Goal: Task Accomplishment & Management: Manage account settings

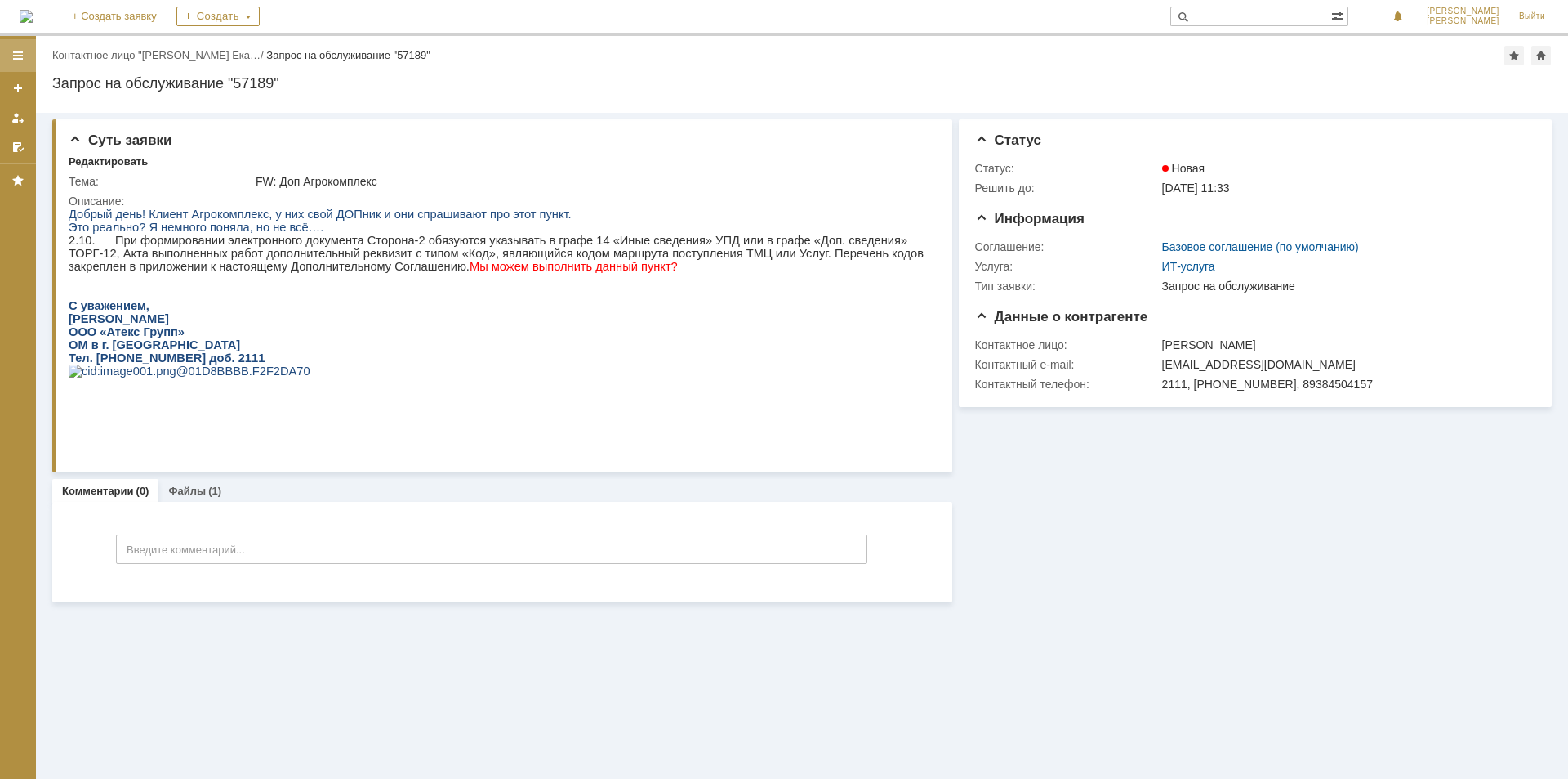
click at [21, 56] on div at bounding box center [17, 55] width 13 height 13
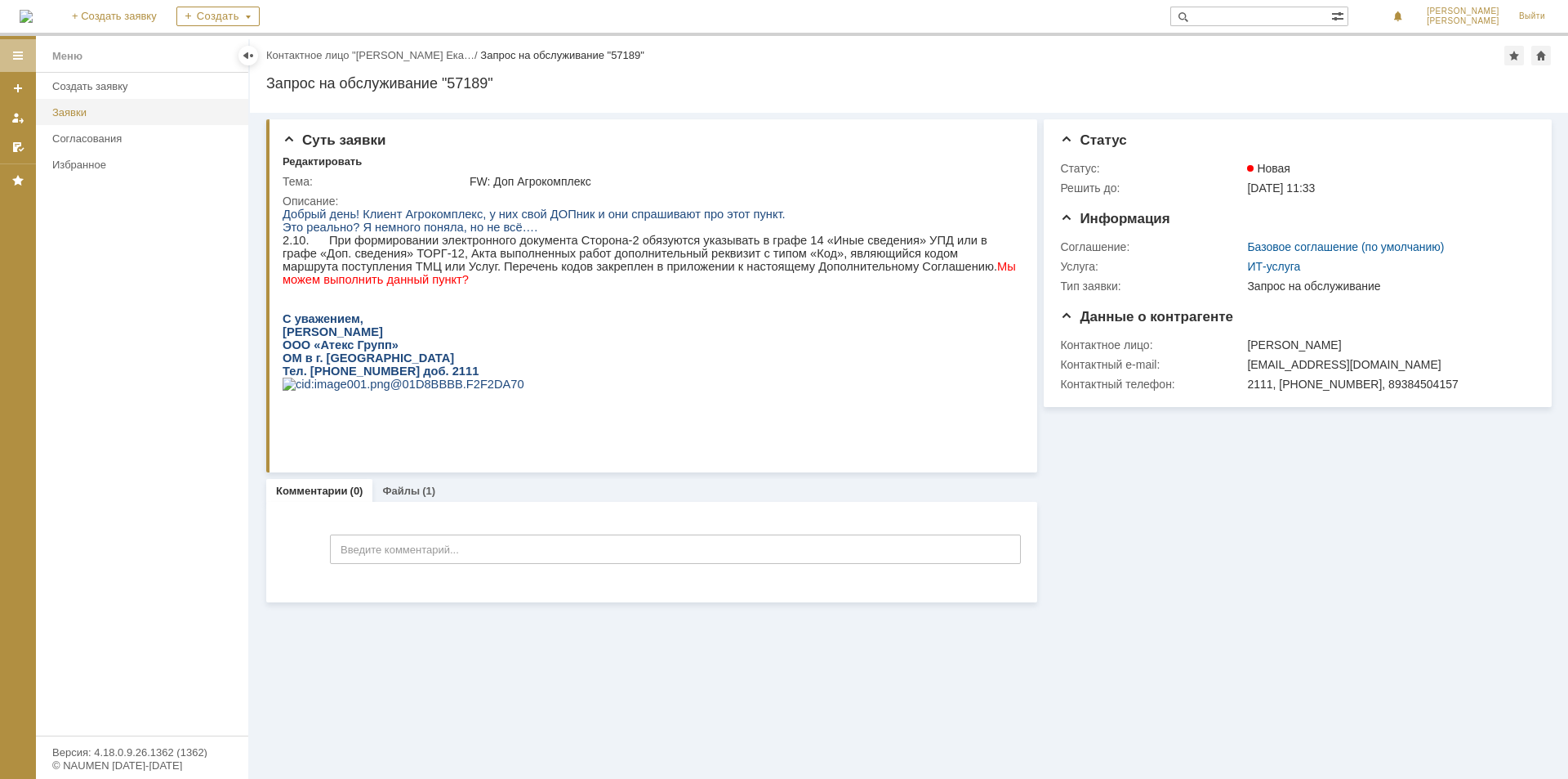
click at [79, 112] on div "Заявки" at bounding box center [145, 112] width 186 height 12
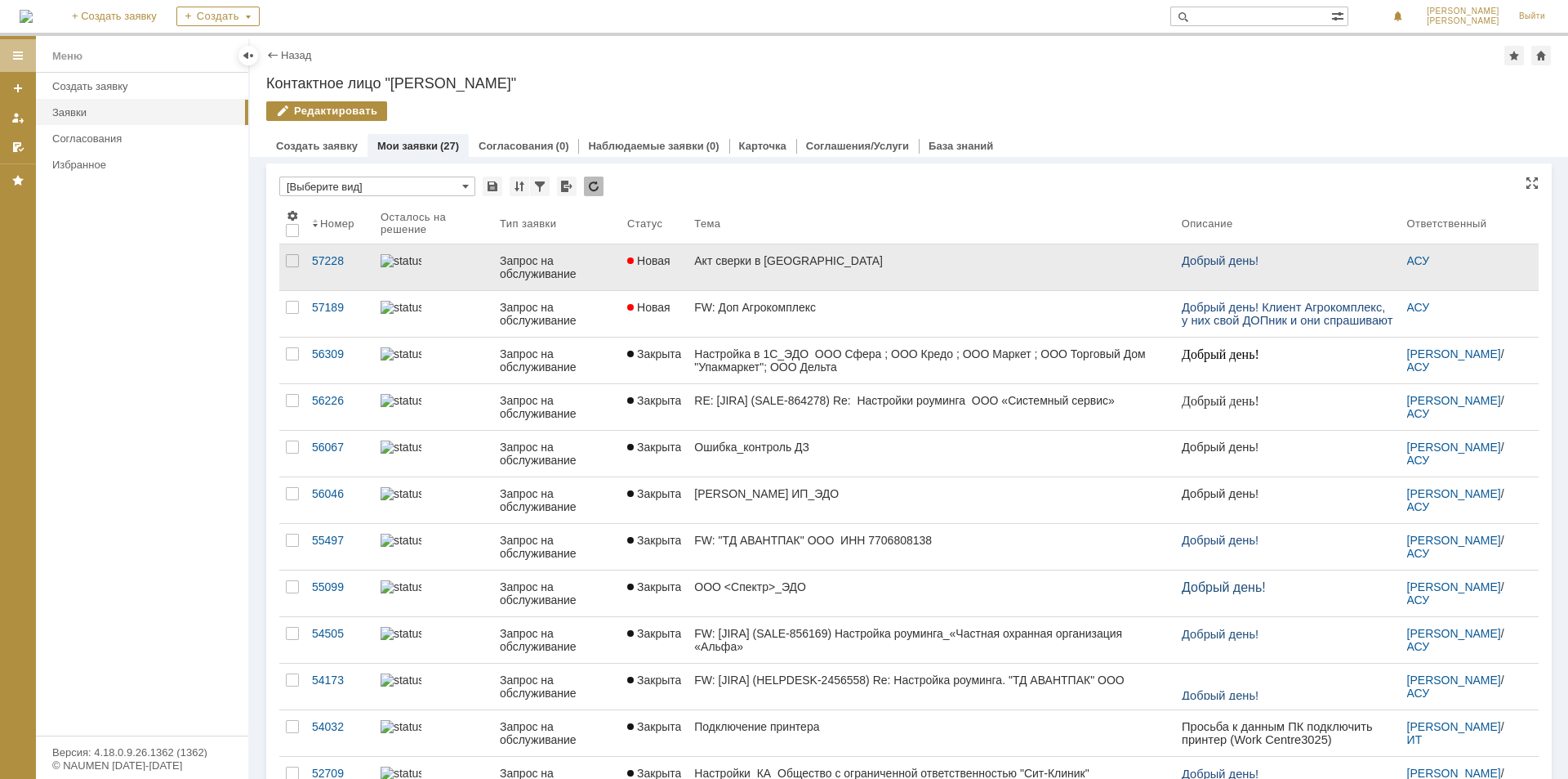
click at [702, 268] on link "Акт сверки в [GEOGRAPHIC_DATA]" at bounding box center [931, 267] width 487 height 46
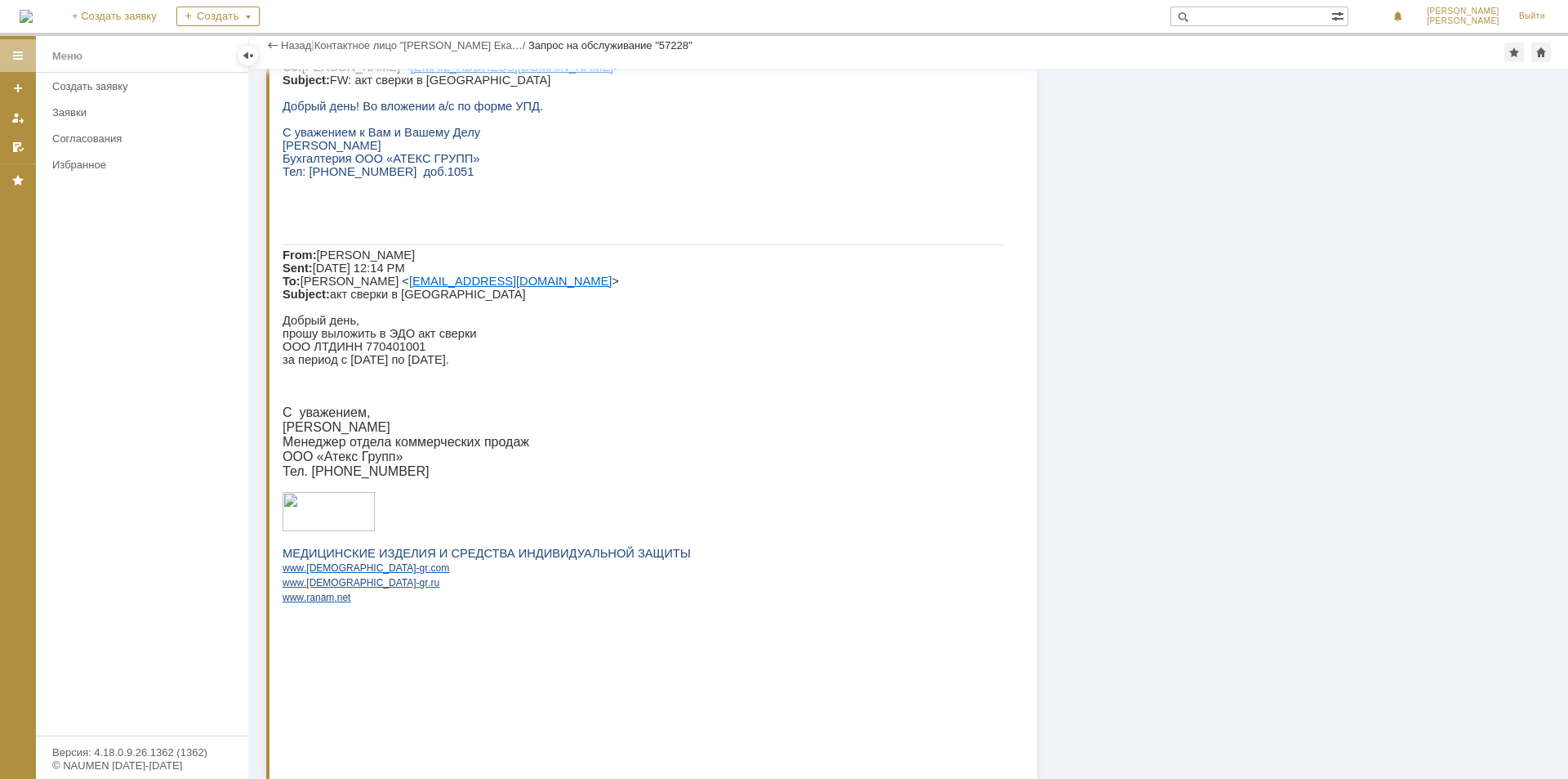
scroll to position [635, 0]
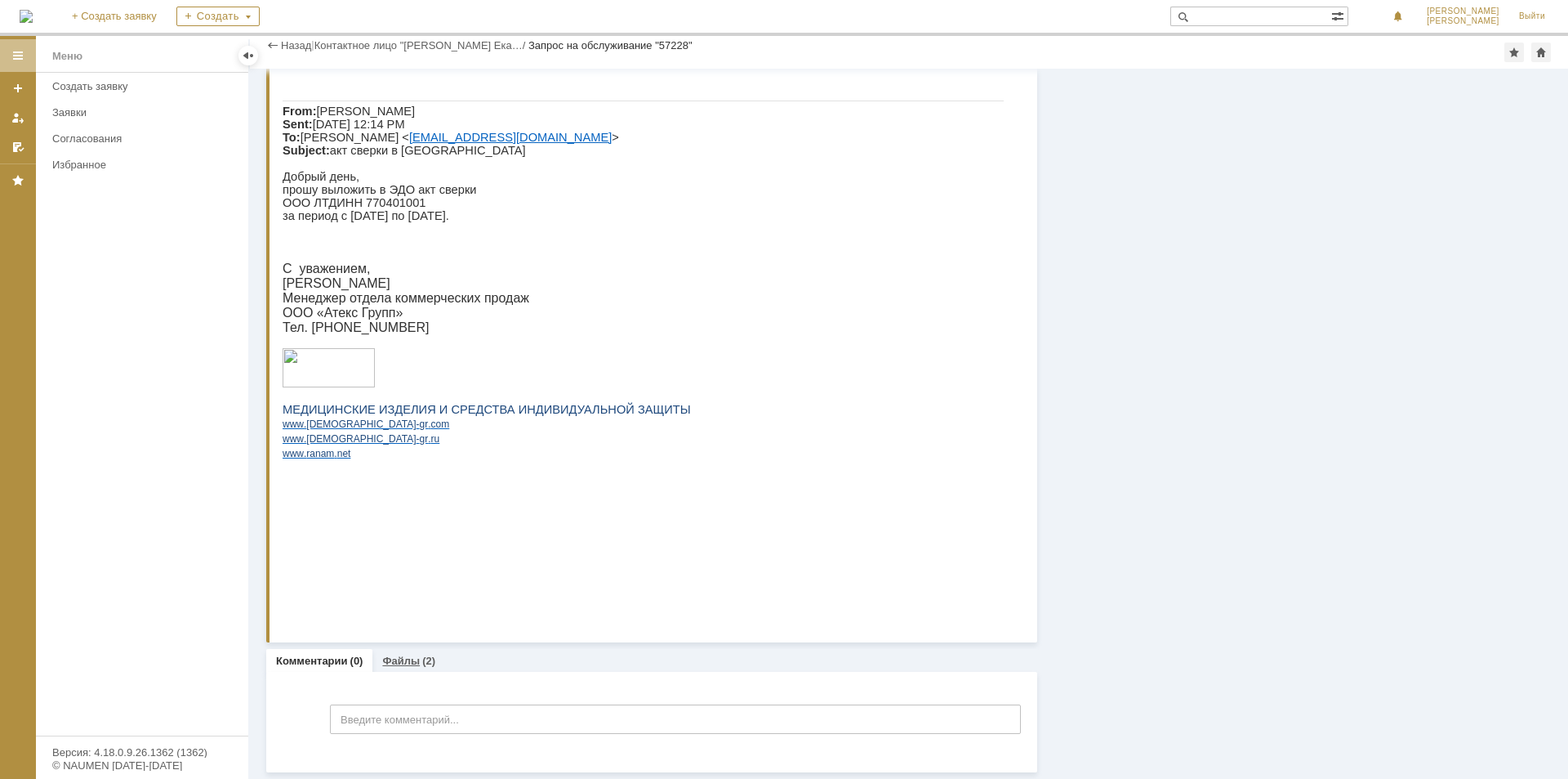
click at [412, 658] on link "Файлы" at bounding box center [400, 661] width 37 height 12
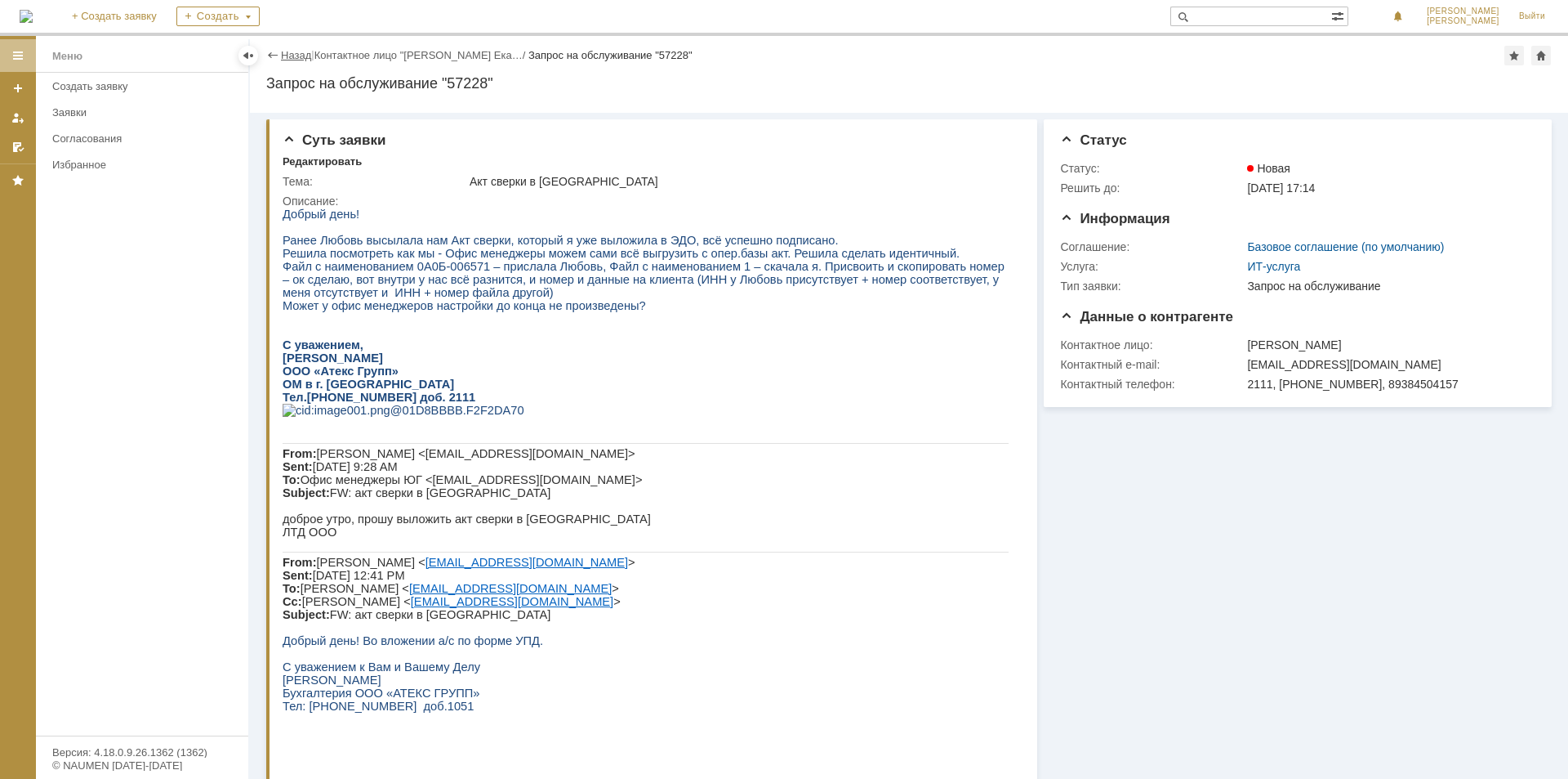
click at [306, 57] on link "Назад" at bounding box center [296, 55] width 30 height 12
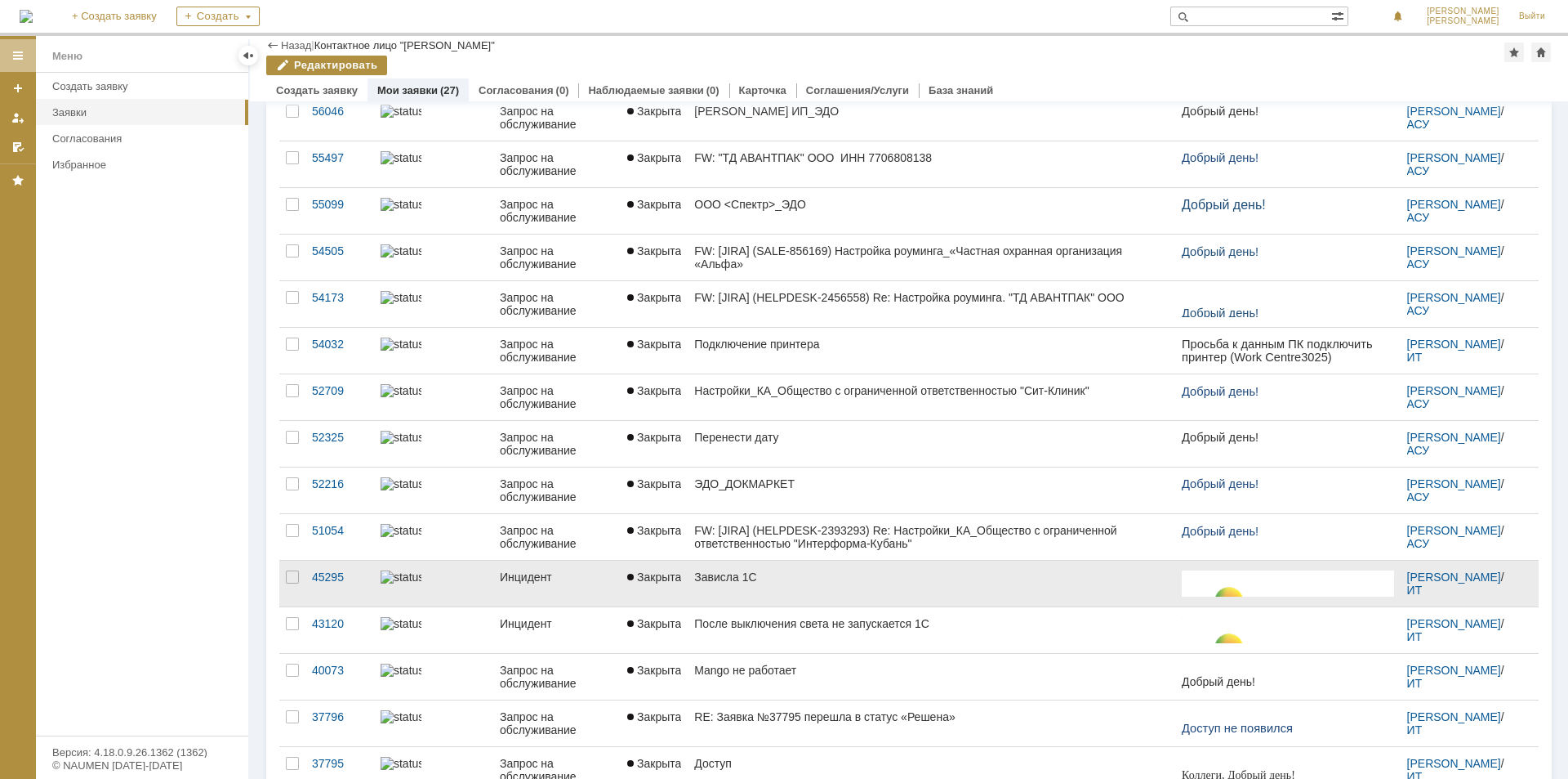
scroll to position [387, 0]
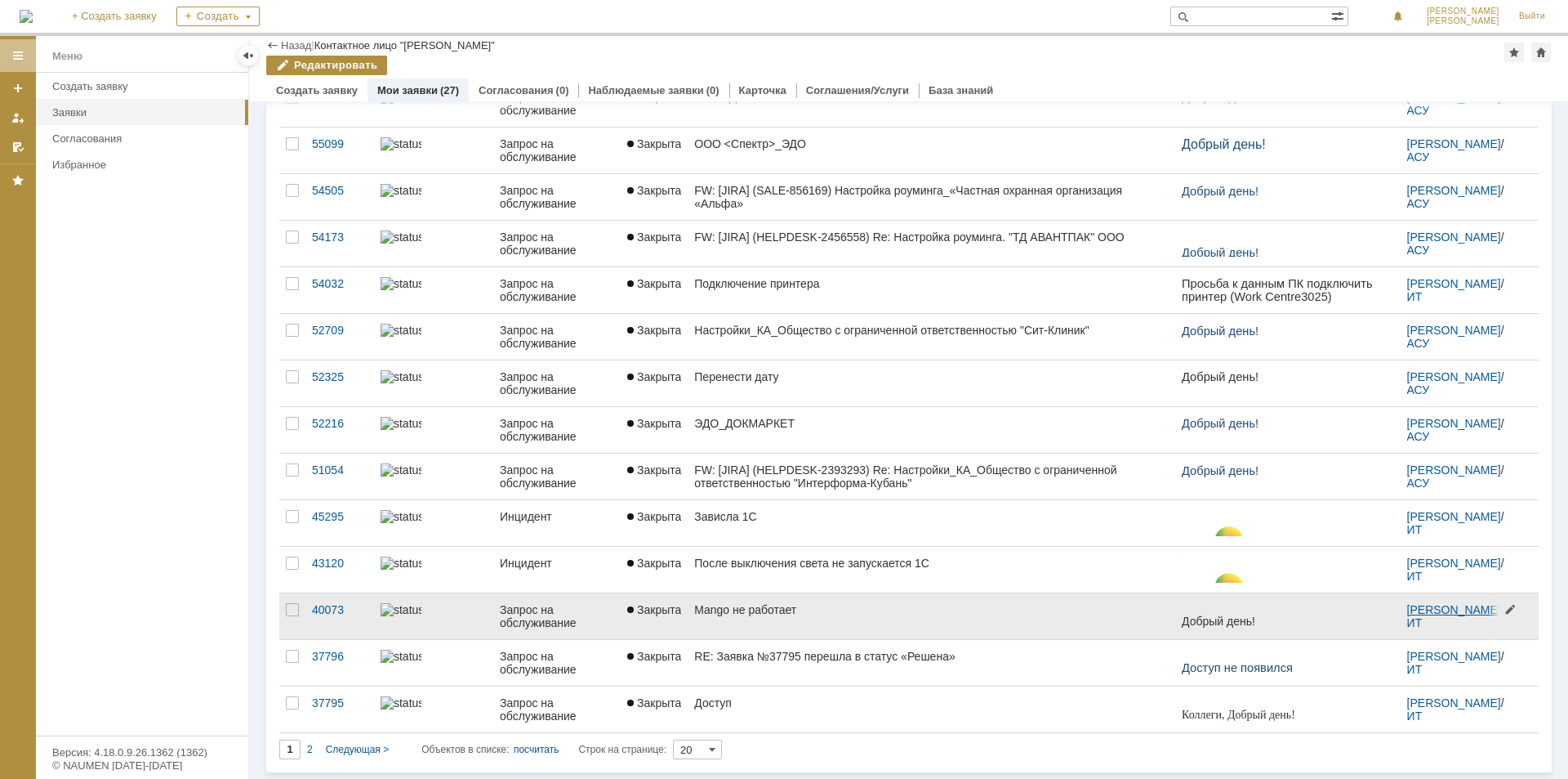
click at [1447, 608] on link "[PERSON_NAME]" at bounding box center [1454, 609] width 94 height 13
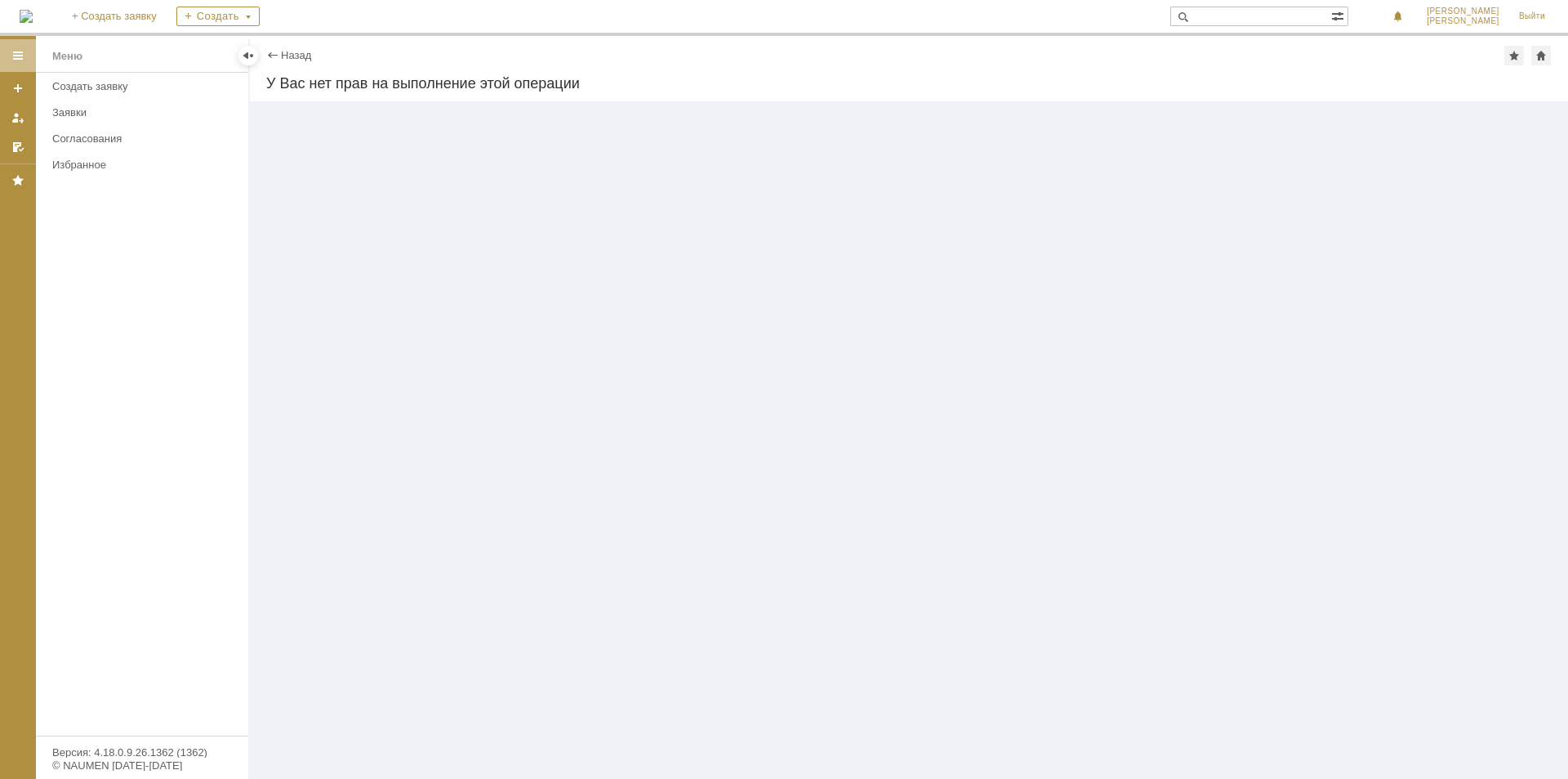
click at [283, 48] on div "Назад |" at bounding box center [909, 56] width 1286 height 20
click at [283, 51] on link "Назад" at bounding box center [296, 55] width 30 height 12
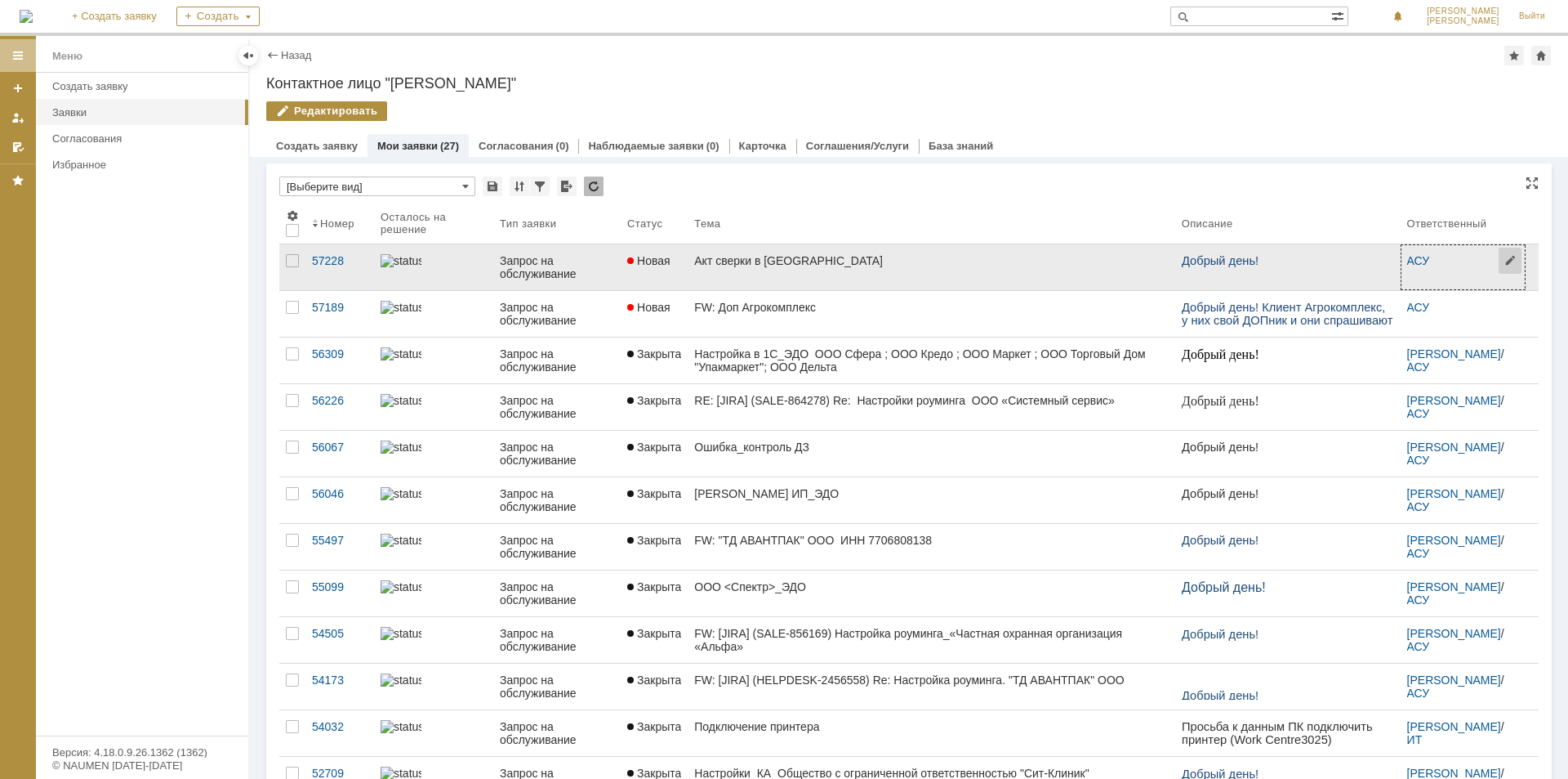
click at [1499, 261] on span at bounding box center [1512, 267] width 26 height 43
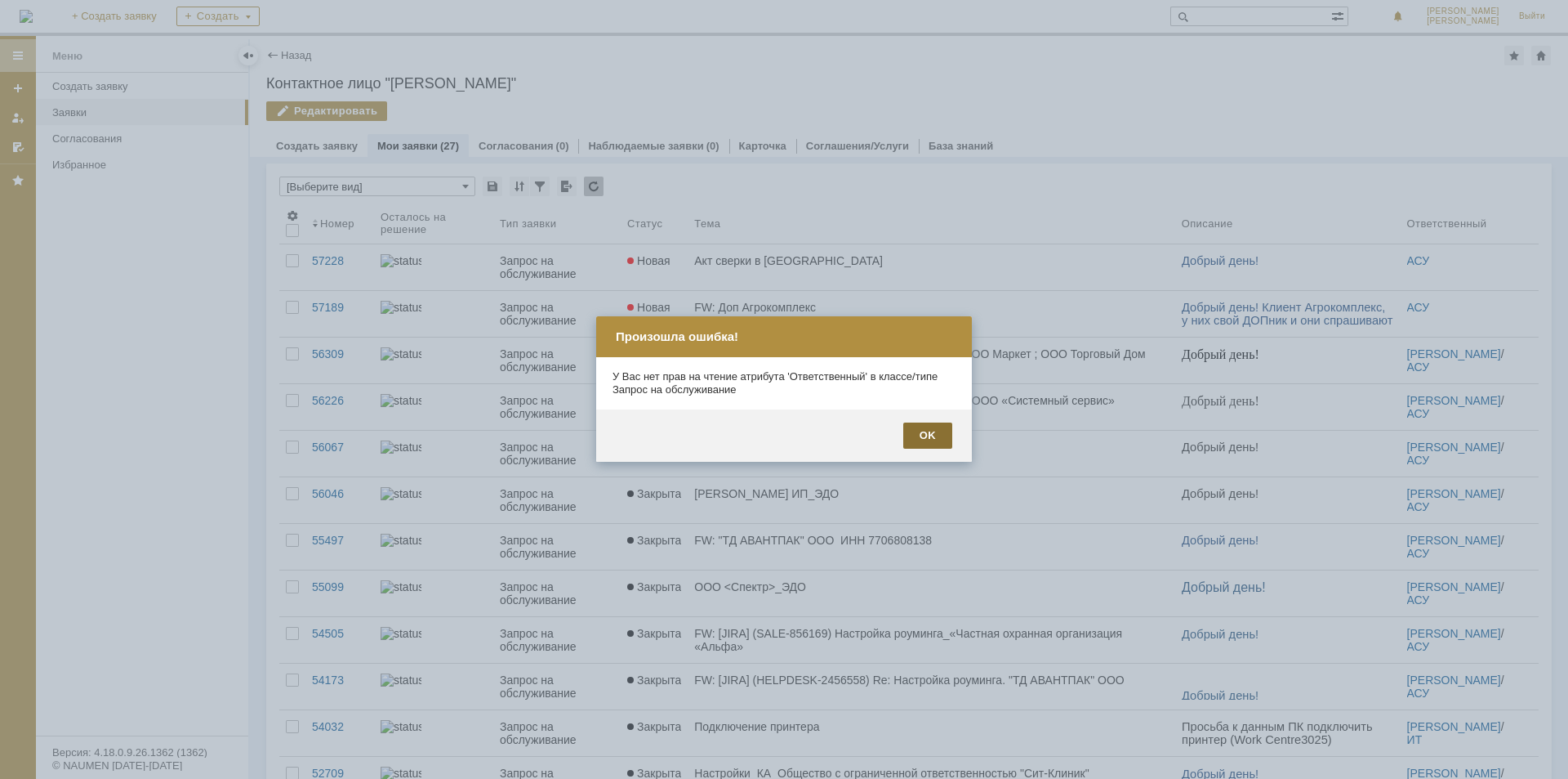
click at [929, 439] on div "OK" at bounding box center [927, 435] width 49 height 26
